Goal: Information Seeking & Learning: Learn about a topic

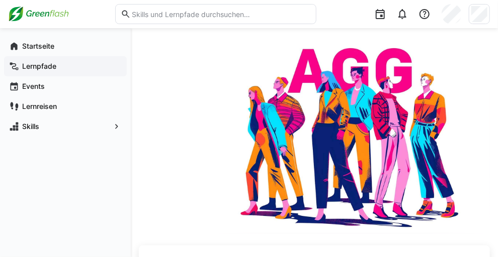
click at [57, 69] on span "Lernpfade" at bounding box center [71, 66] width 101 height 10
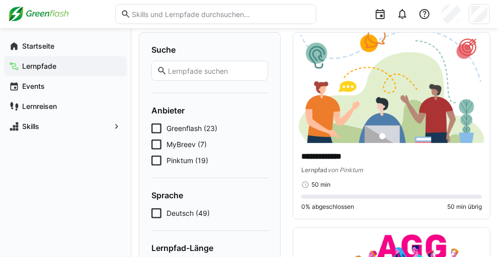
scroll to position [74, 0]
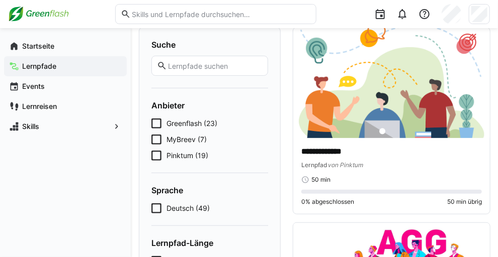
click at [160, 153] on icon at bounding box center [156, 156] width 10 height 10
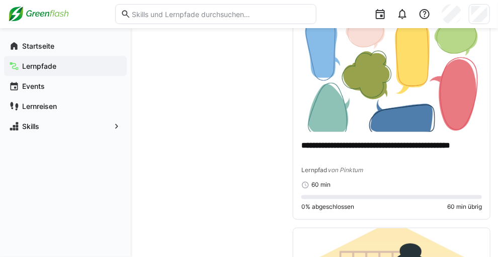
scroll to position [472, 0]
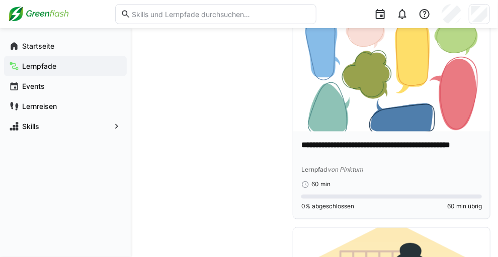
click at [358, 100] on img at bounding box center [391, 76] width 197 height 111
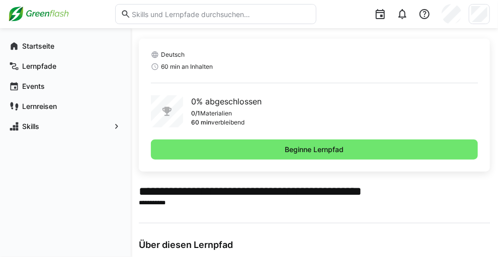
scroll to position [208, 0]
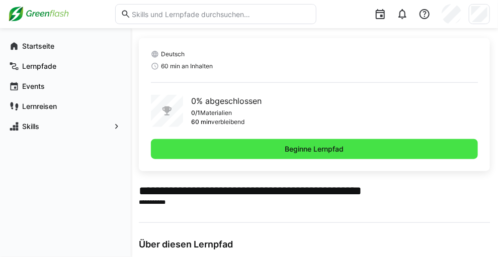
click at [319, 150] on span "Beginne Lernpfad" at bounding box center [315, 149] width 62 height 10
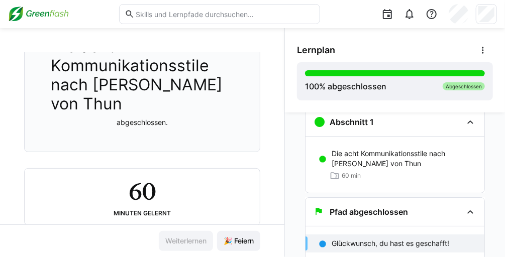
scroll to position [167, 0]
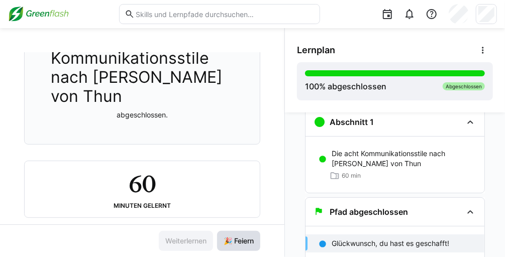
click at [244, 248] on span "🎉 Feiern" at bounding box center [238, 241] width 43 height 20
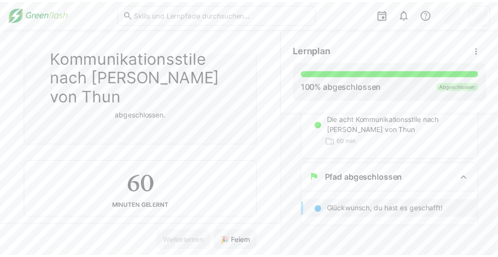
scroll to position [0, 0]
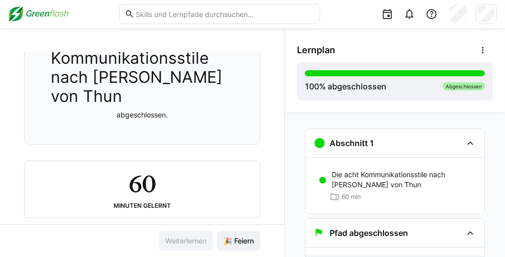
click at [36, 12] on img at bounding box center [38, 14] width 61 height 16
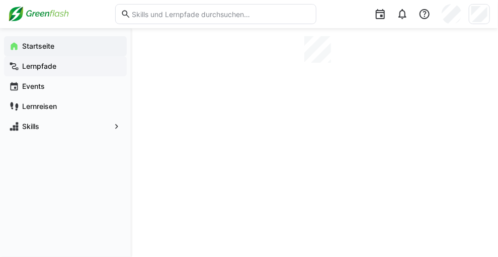
click at [65, 67] on span "Lernpfade" at bounding box center [71, 66] width 101 height 10
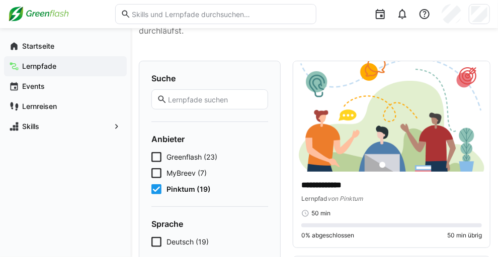
scroll to position [39, 0]
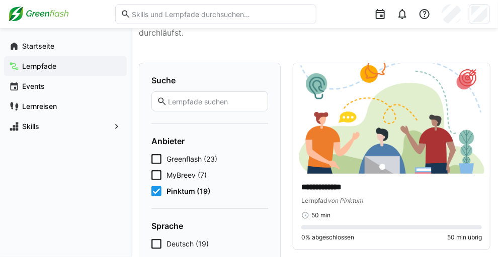
click at [242, 103] on input "text" at bounding box center [215, 101] width 96 height 9
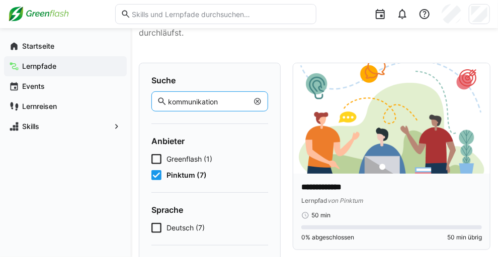
scroll to position [51, 0]
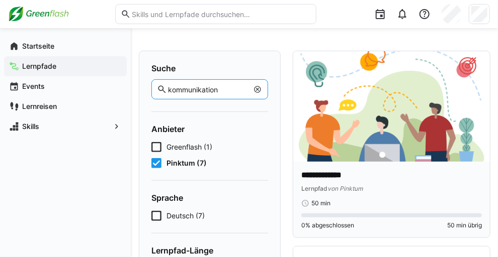
type input "kommunikation"
click at [379, 130] on img at bounding box center [391, 106] width 197 height 111
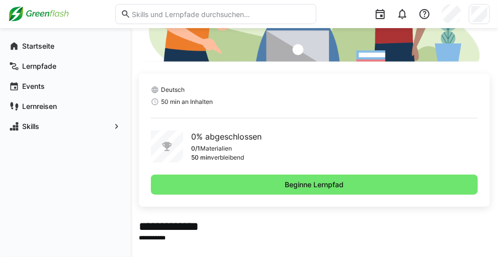
scroll to position [177, 0]
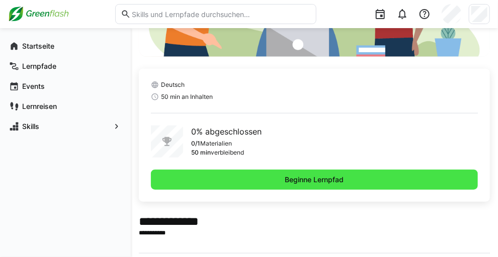
click at [361, 183] on span "Beginne Lernpfad" at bounding box center [314, 180] width 327 height 20
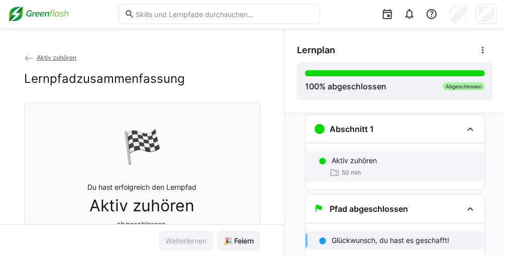
scroll to position [9, 0]
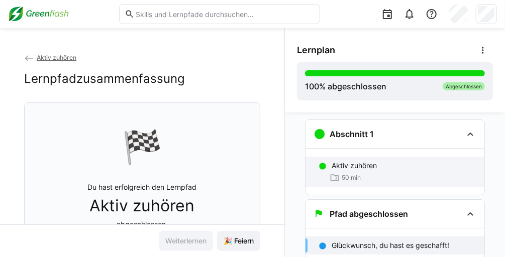
click at [353, 168] on p "Aktiv zuhören" at bounding box center [354, 166] width 45 height 10
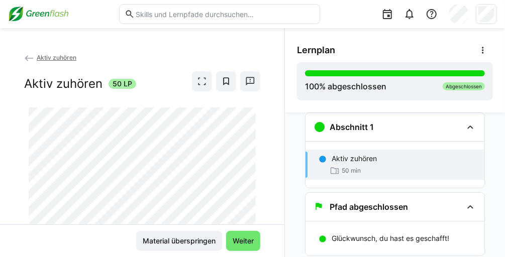
scroll to position [68, 0]
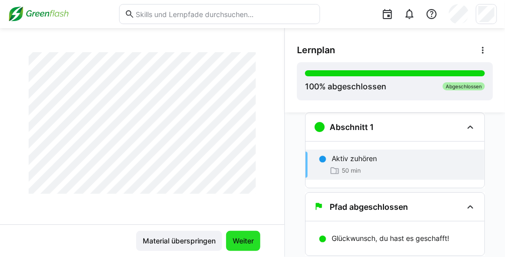
click at [237, 244] on span "Weiter" at bounding box center [243, 241] width 24 height 10
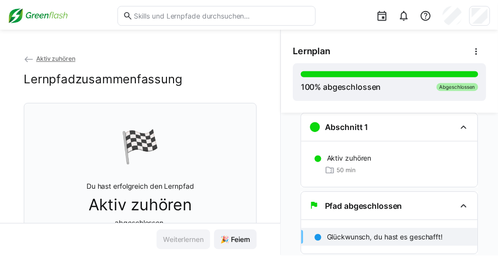
scroll to position [45, 0]
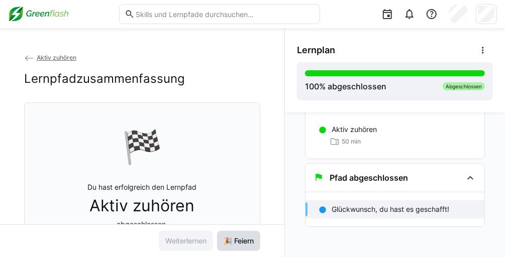
click at [225, 242] on span "🎉 Feiern" at bounding box center [238, 241] width 33 height 10
click at [53, 56] on span "Aktiv zuhören" at bounding box center [57, 58] width 40 height 8
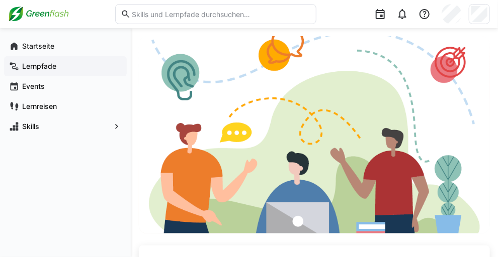
click at [0, 0] on app-navigation-label "Lernpfade" at bounding box center [0, 0] width 0 height 0
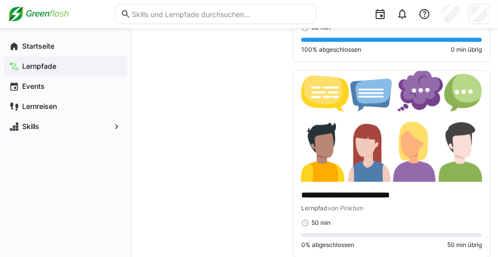
scroll to position [823, 0]
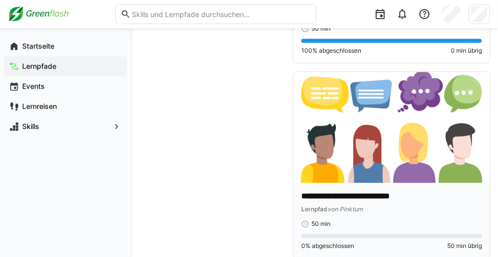
click at [379, 166] on img at bounding box center [391, 127] width 197 height 111
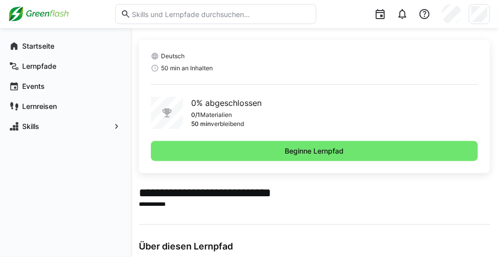
scroll to position [211, 0]
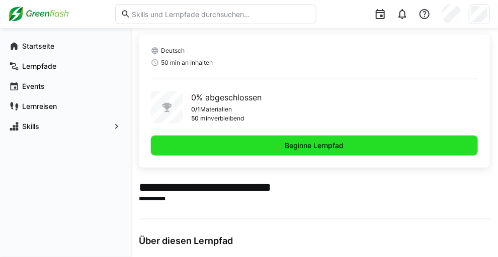
click at [266, 147] on span "Beginne Lernpfad" at bounding box center [314, 146] width 327 height 20
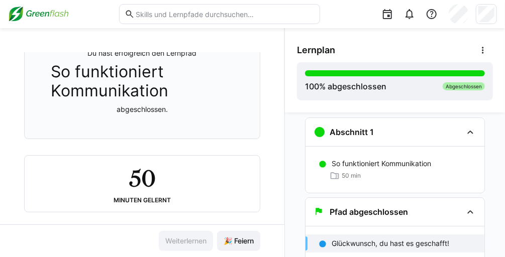
scroll to position [147, 0]
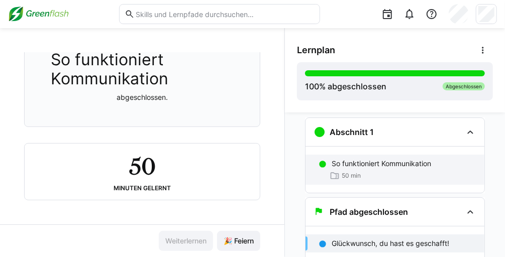
click at [372, 157] on div "So funktioniert Kommunikation 50 min" at bounding box center [395, 170] width 179 height 30
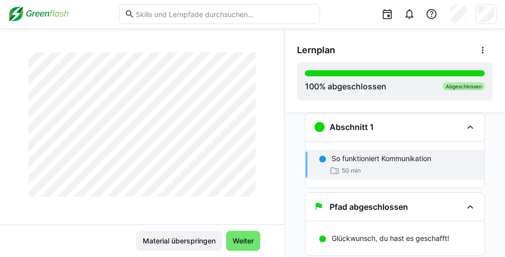
scroll to position [78, 0]
